Goal: Find contact information: Find contact information

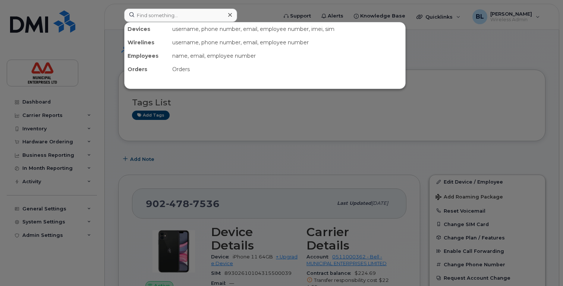
click at [159, 14] on input at bounding box center [180, 15] width 113 height 13
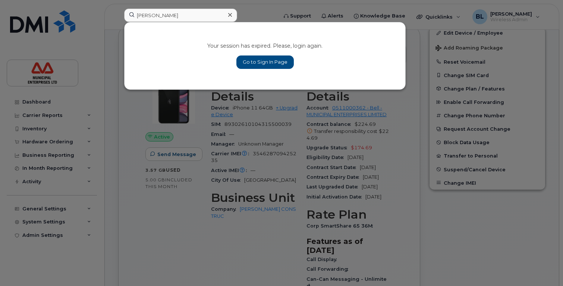
type input "adam spence"
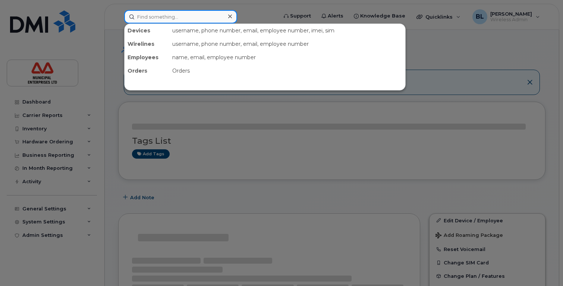
click at [157, 18] on input at bounding box center [180, 16] width 113 height 13
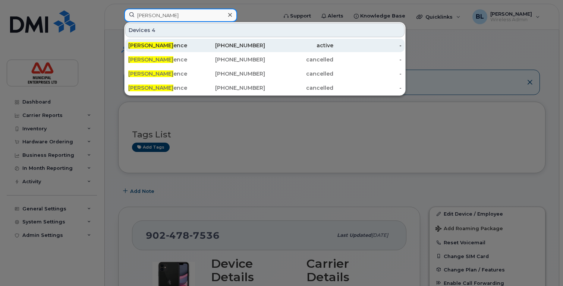
type input "[PERSON_NAME]"
click at [161, 46] on div "[PERSON_NAME] Sp ence" at bounding box center [162, 45] width 68 height 7
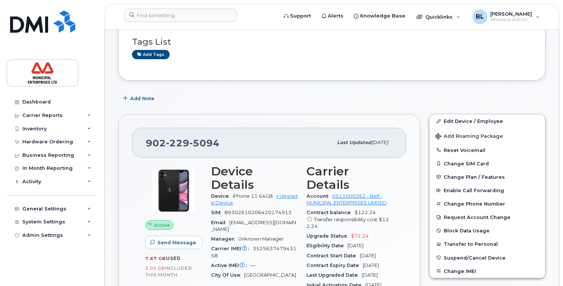
scroll to position [186, 0]
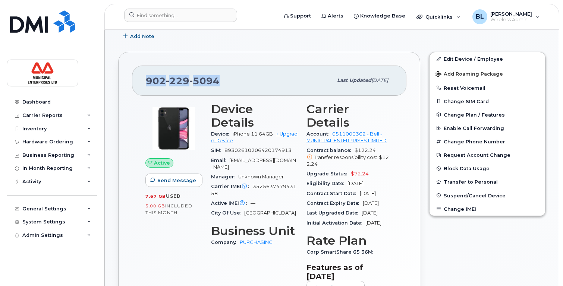
drag, startPoint x: 219, startPoint y: 79, endPoint x: 135, endPoint y: 82, distance: 84.7
click at [135, 82] on div "902 229 5094 Last updated Sep 23, 2025" at bounding box center [269, 81] width 274 height 30
copy span "902 229 5094"
click at [173, 251] on div "Active Send Message 7.67 GB  used 5.00 GB  included this month" at bounding box center [174, 201] width 66 height 207
